Goal: Navigation & Orientation: Find specific page/section

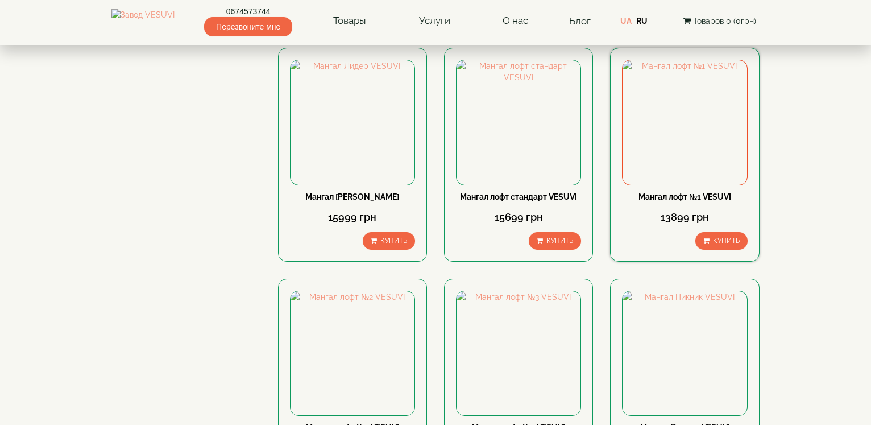
scroll to position [986, 0]
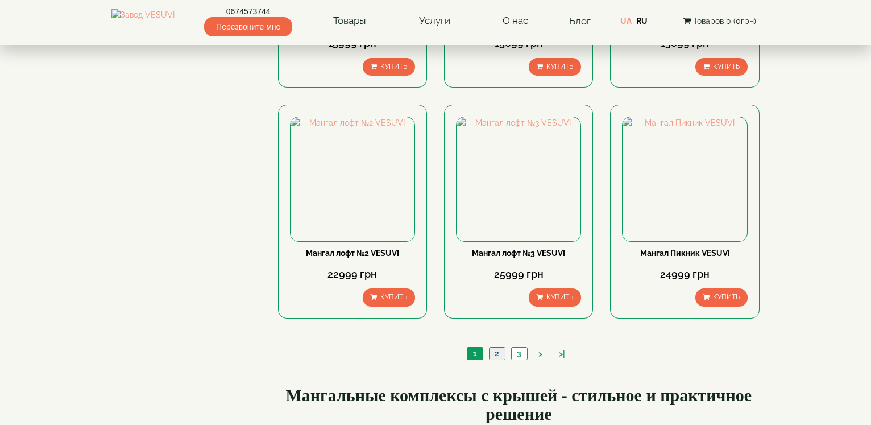
click at [499, 359] on link "2" at bounding box center [497, 353] width 16 height 12
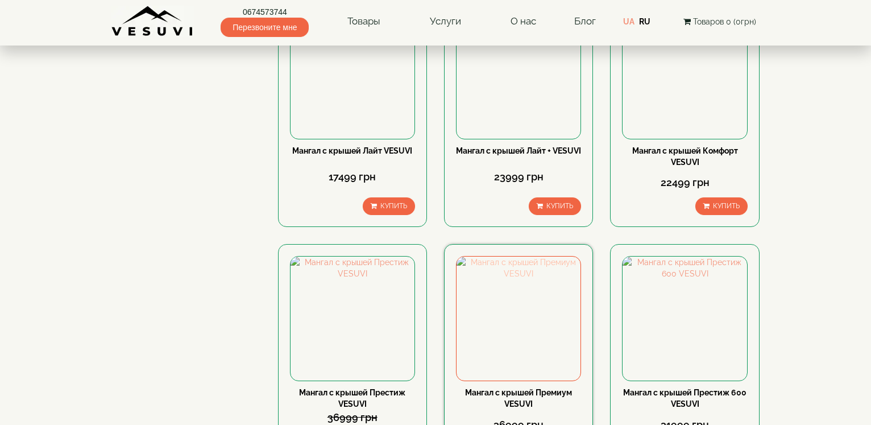
scroll to position [986, 0]
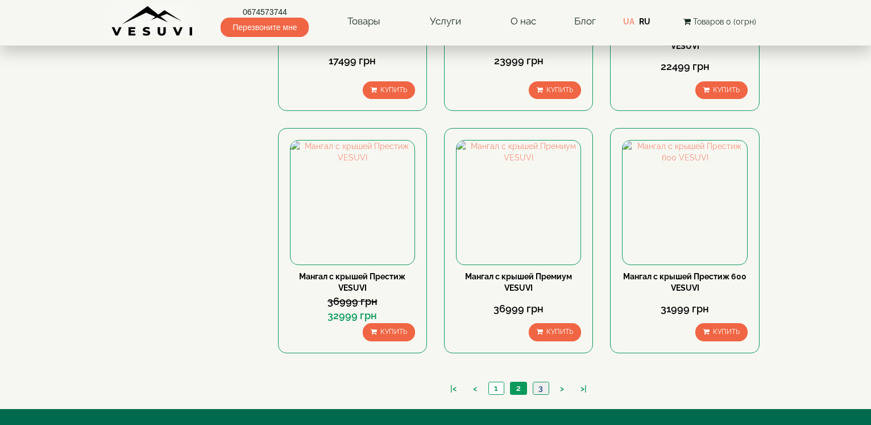
click at [541, 389] on link "3" at bounding box center [541, 388] width 16 height 12
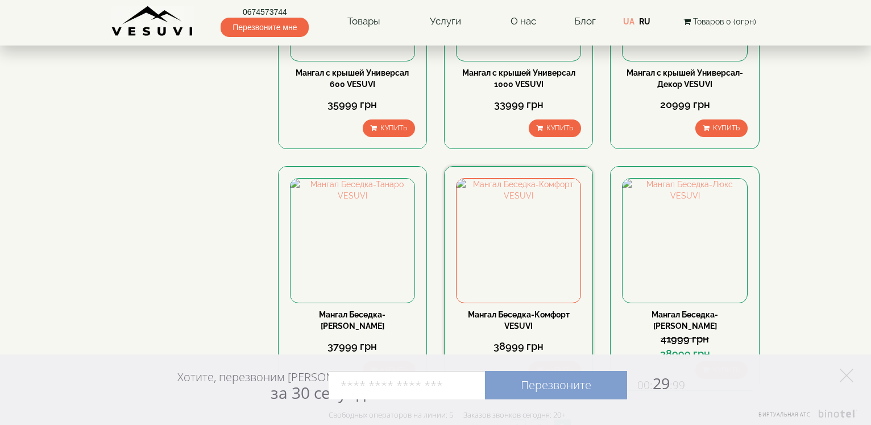
scroll to position [682, 0]
